Goal: Transaction & Acquisition: Purchase product/service

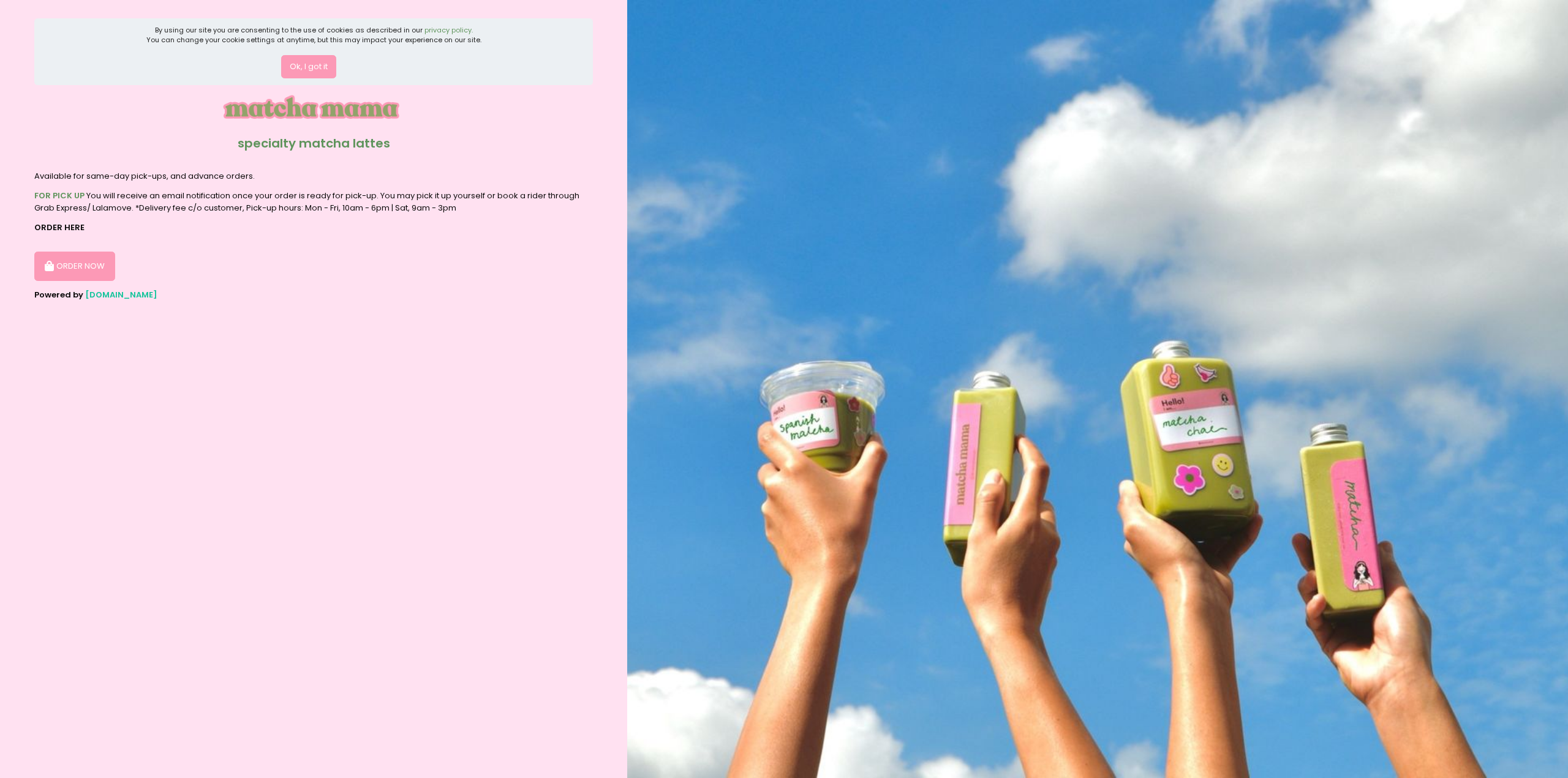
click at [175, 269] on div "ORDER NOW" at bounding box center [313, 262] width 558 height 39
drag, startPoint x: 175, startPoint y: 269, endPoint x: 367, endPoint y: 289, distance: 193.0
click at [367, 289] on section "By using our site you are consenting to the use of cookies as described in our …" at bounding box center [314, 389] width 627 height 778
click at [359, 197] on div "FOR PICK UP You will receive an email notification once your order is ready for…" at bounding box center [313, 201] width 558 height 24
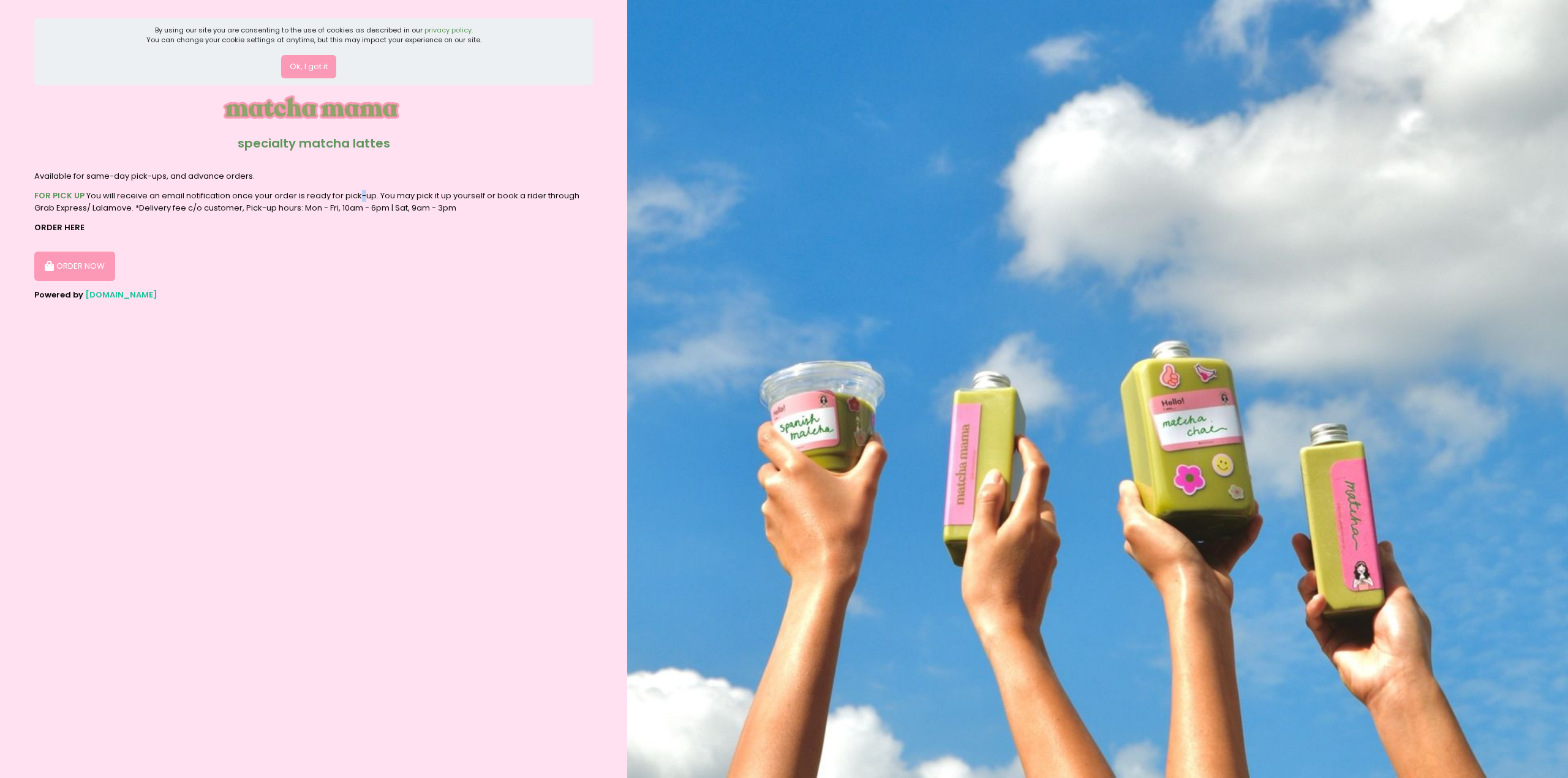
click at [359, 197] on div "FOR PICK UP You will receive an email notification once your order is ready for…" at bounding box center [313, 201] width 558 height 24
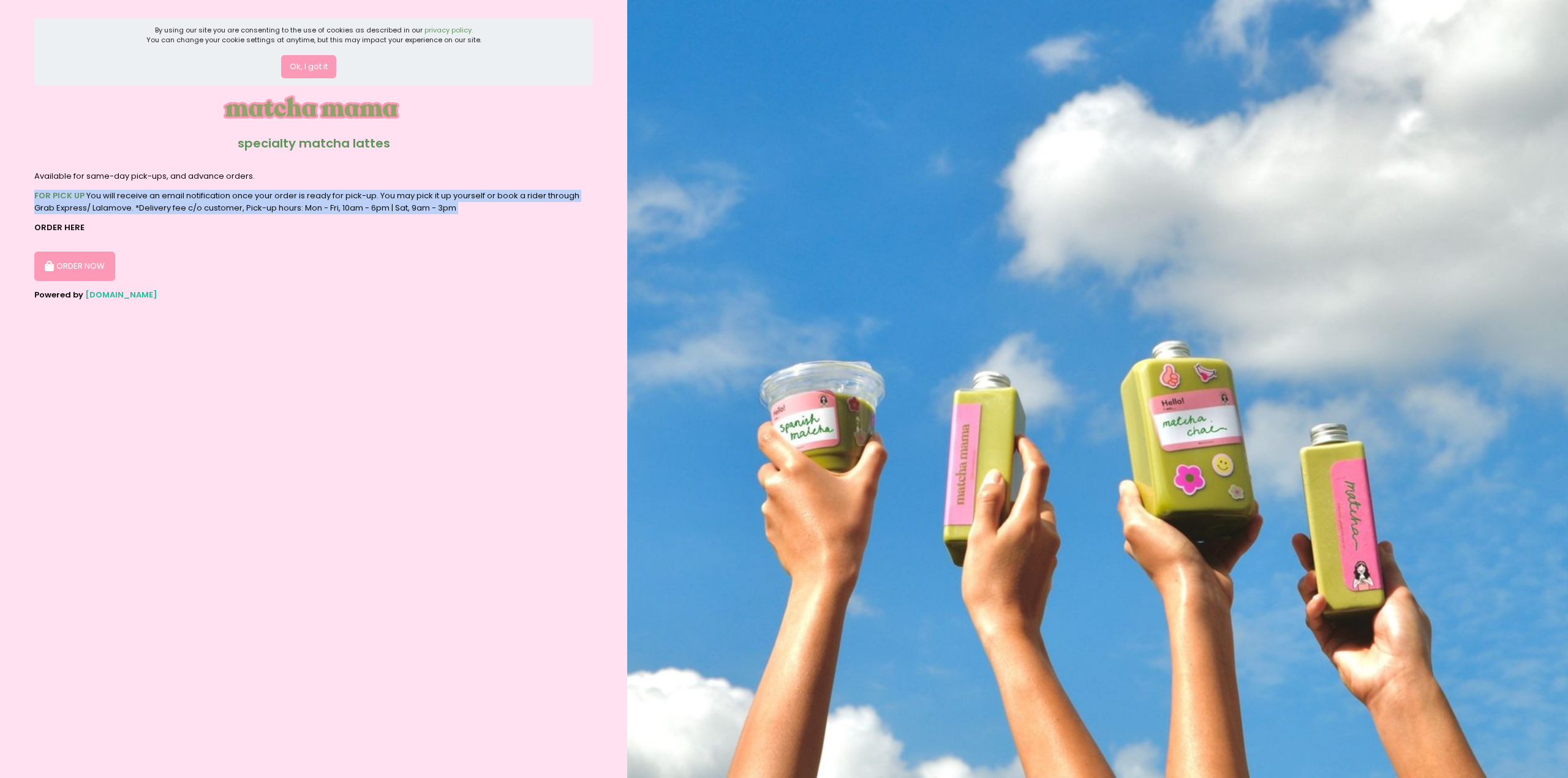
click at [359, 197] on div "FOR PICK UP You will receive an email notification once your order is ready for…" at bounding box center [313, 201] width 558 height 24
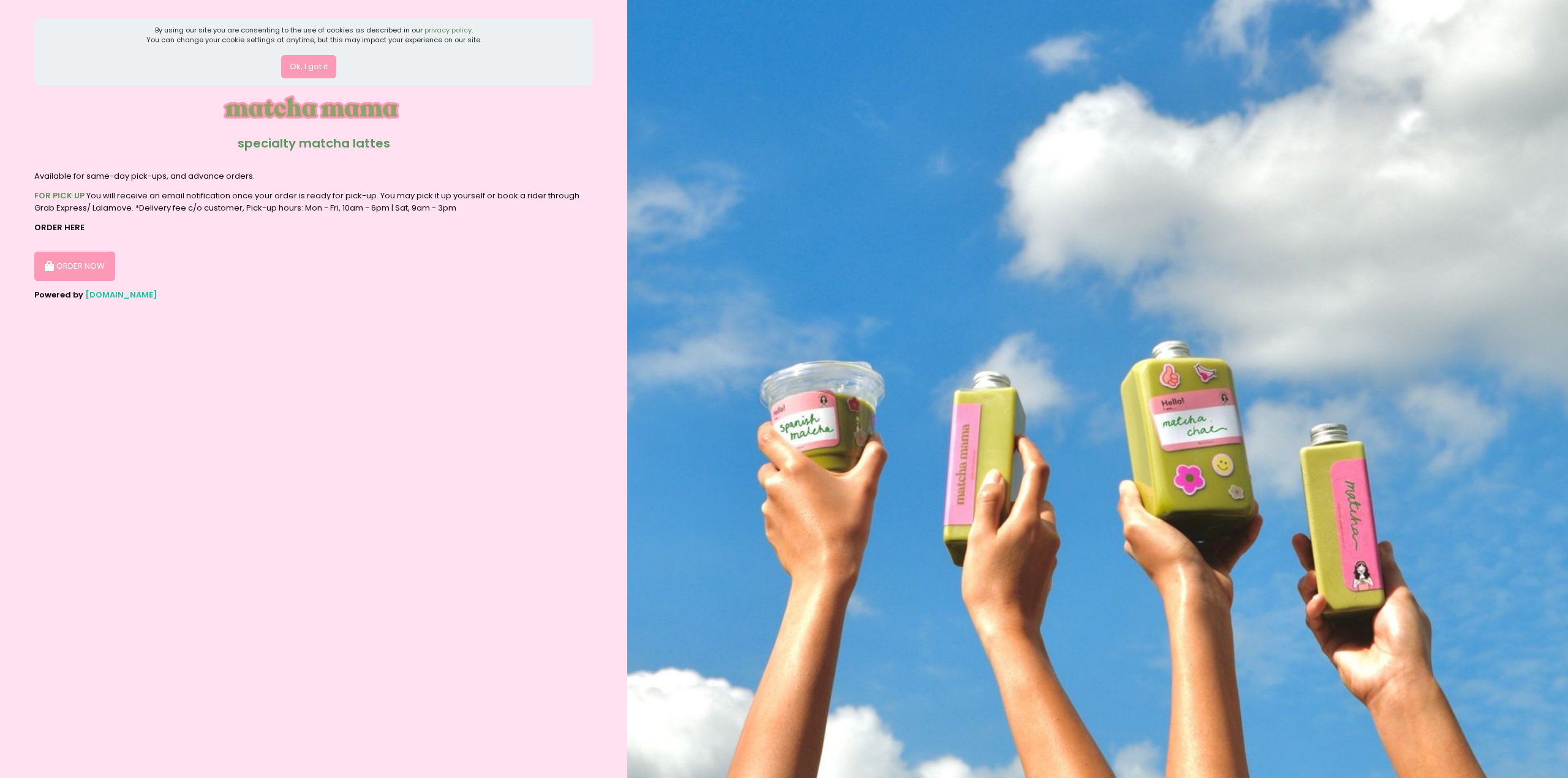
click at [324, 292] on div "Powered by [DOMAIN_NAME]" at bounding box center [313, 295] width 558 height 12
click at [203, 63] on div "Ok, I got it" at bounding box center [314, 63] width 335 height 34
click at [299, 64] on button "Ok, I got it" at bounding box center [308, 67] width 55 height 23
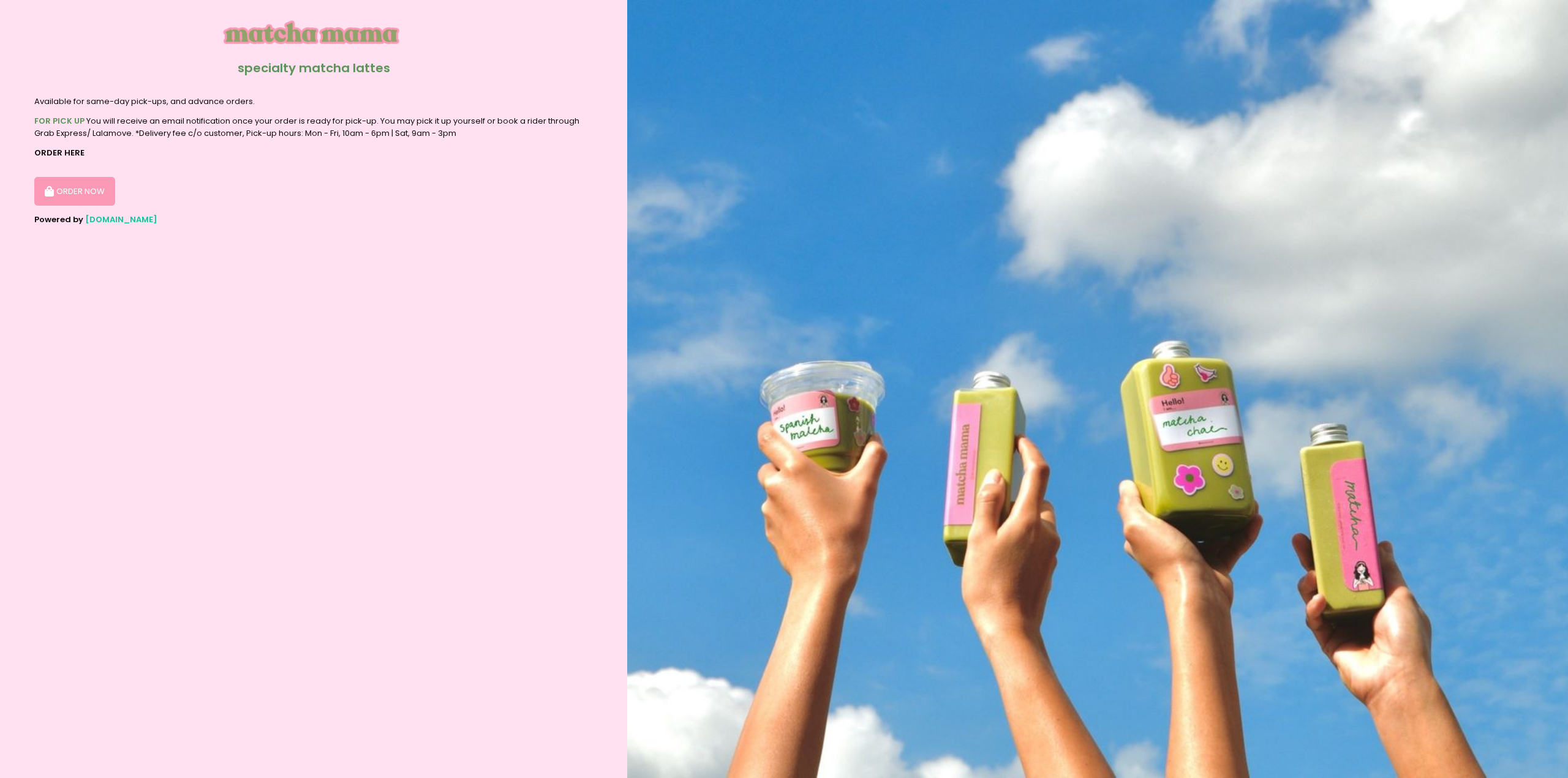
click at [235, 143] on section "specialty matcha lattes Available for same-day pick-ups, and advance orders. FO…" at bounding box center [314, 389] width 627 height 778
drag, startPoint x: 199, startPoint y: 165, endPoint x: 187, endPoint y: 167, distance: 12.2
click at [197, 165] on section "specialty matcha lattes Available for same-day pick-ups, and advance orders. FO…" at bounding box center [314, 389] width 627 height 778
click at [103, 186] on button "ORDER NOW" at bounding box center [74, 191] width 81 height 29
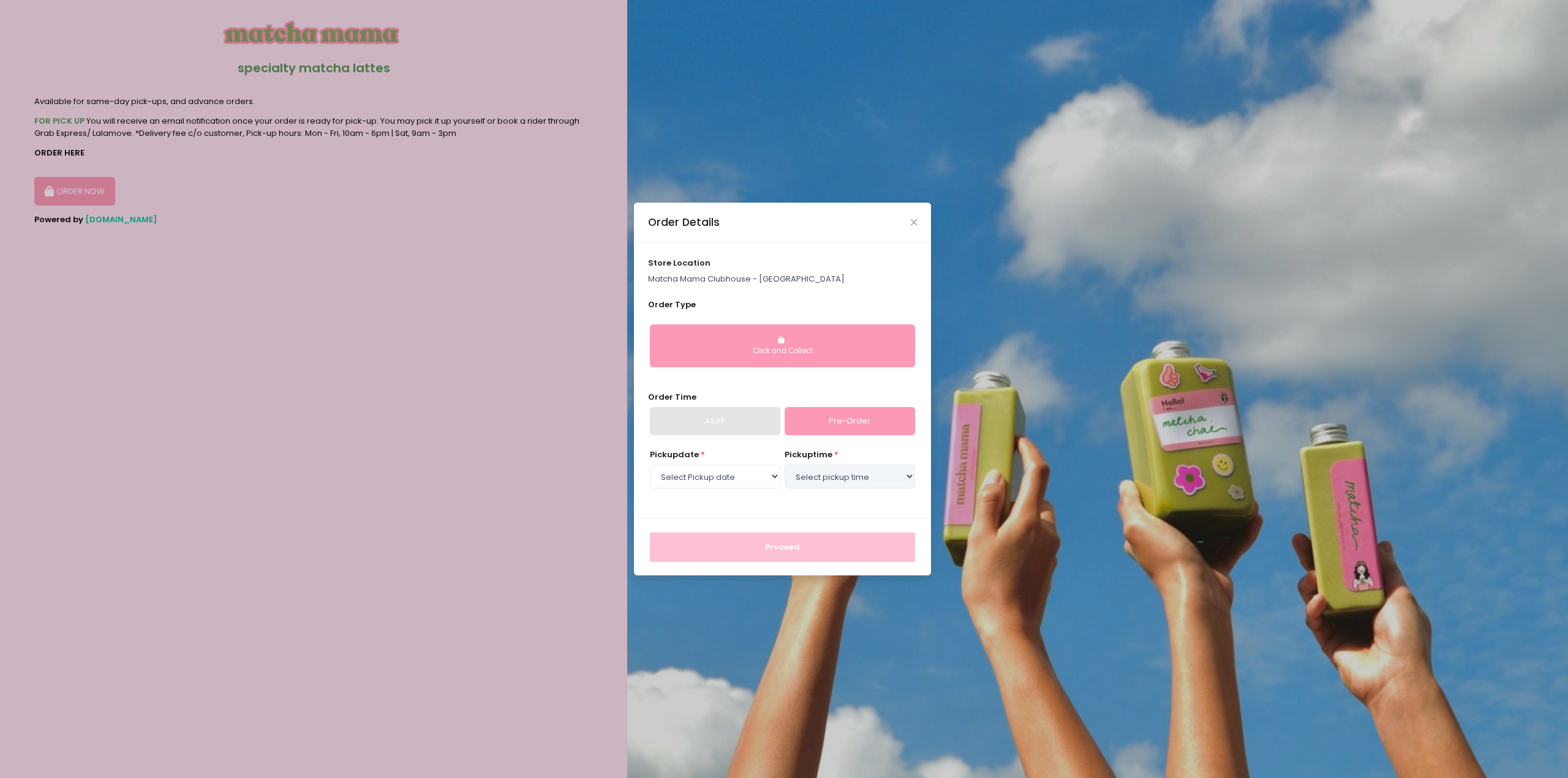
click at [915, 213] on div "Order Details" at bounding box center [782, 222] width 297 height 40
click at [912, 223] on icon "Close" at bounding box center [914, 223] width 6 height 10
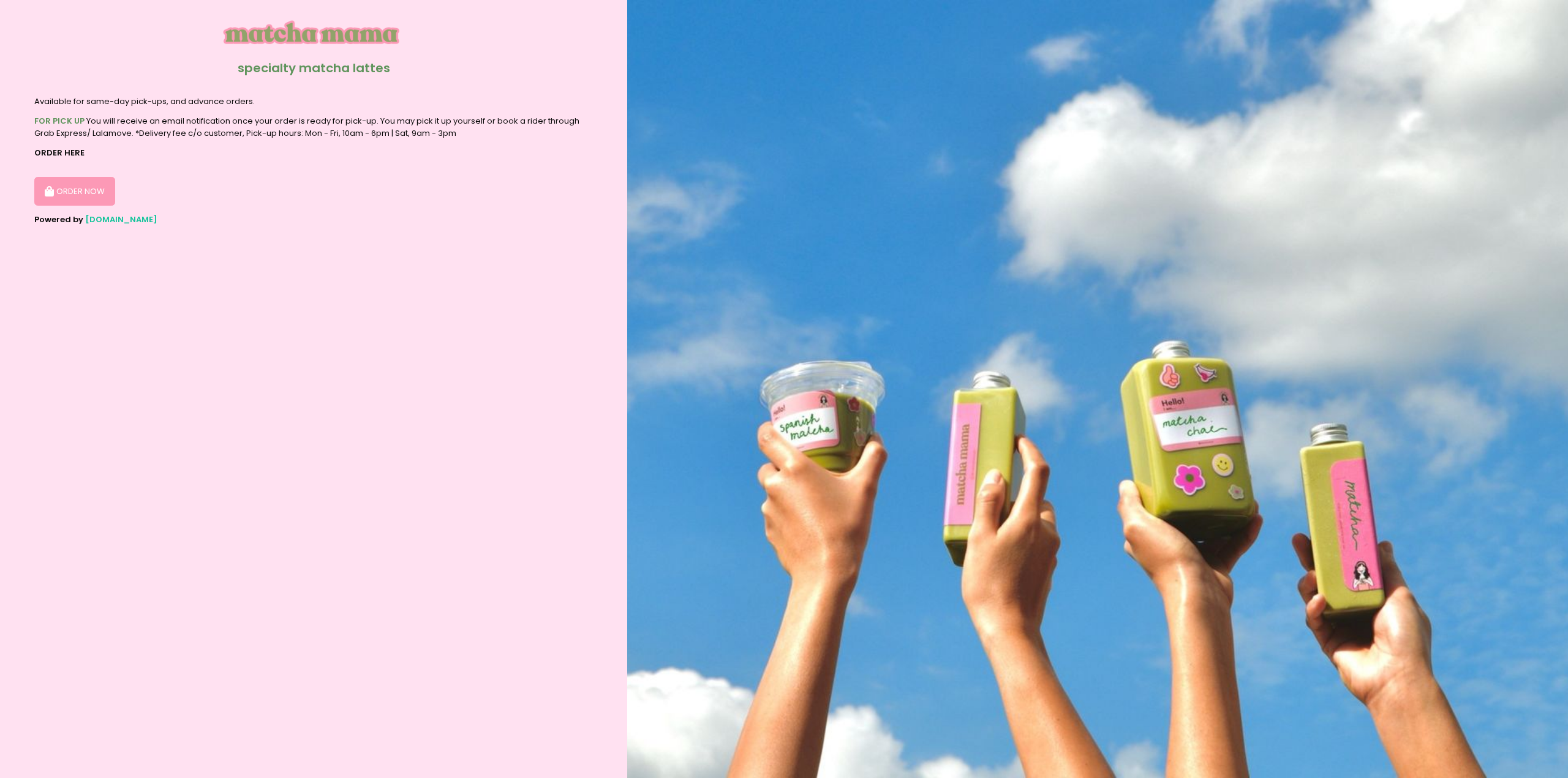
drag, startPoint x: 474, startPoint y: 364, endPoint x: 488, endPoint y: 372, distance: 16.1
click at [474, 364] on section "specialty matcha lattes Available for same-day pick-ups, and advance orders. FO…" at bounding box center [314, 389] width 627 height 778
click at [391, 396] on section "specialty matcha lattes Available for same-day pick-ups, and advance orders. FO…" at bounding box center [314, 389] width 627 height 778
